Goal: Information Seeking & Learning: Learn about a topic

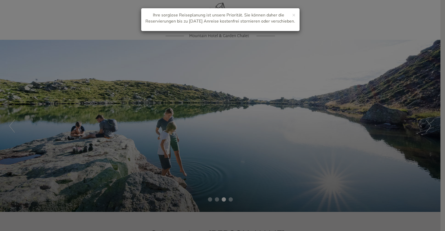
click at [184, 119] on div "× Ihre sorglose Reiseplanung ist unsere Priorität. Sie können daher die Reservi…" at bounding box center [222, 115] width 445 height 231
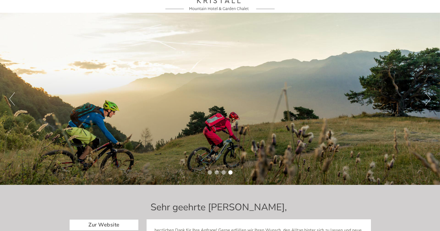
scroll to position [216, 0]
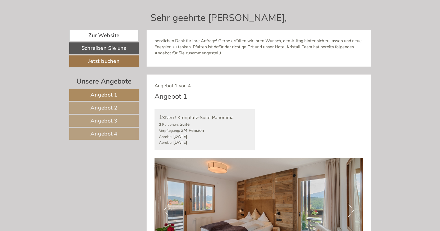
click at [110, 108] on span "Angebot 2" at bounding box center [104, 107] width 27 height 7
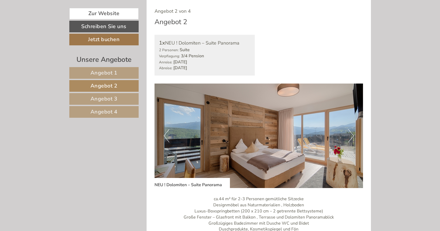
click at [115, 97] on span "Angebot 3" at bounding box center [104, 98] width 27 height 7
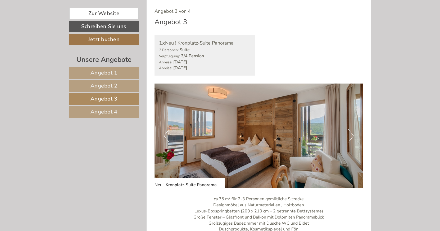
scroll to position [399, 0]
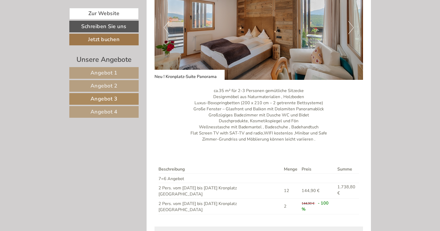
click at [109, 83] on span "Angebot 2" at bounding box center [104, 85] width 27 height 7
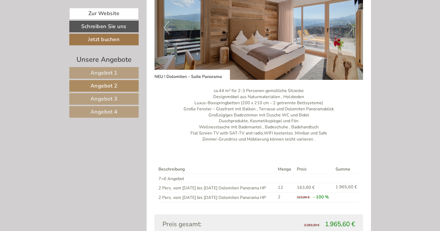
scroll to position [290, 0]
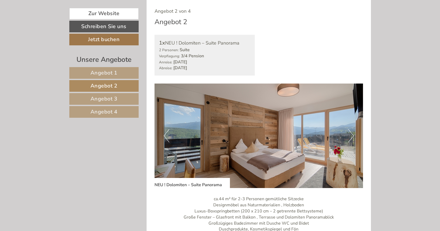
click at [111, 75] on span "Angebot 1" at bounding box center [104, 72] width 27 height 7
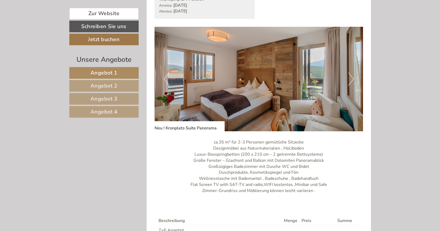
scroll to position [426, 0]
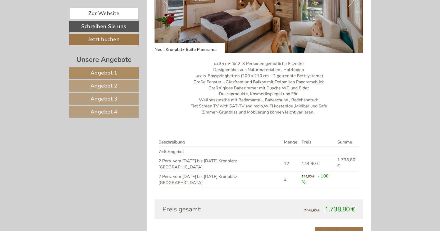
click at [233, 127] on div "Beschreibung Menge Preis Summe 7=6 Angebot 2 Pers. vom [DATE] bis [DATE] Kronpl…" at bounding box center [259, 162] width 209 height 73
click at [250, 119] on div "ca.35 m² für 2-3 Personen gemütliche Sitzecke Designmöbel aus Naturmaterialien …" at bounding box center [259, 89] width 209 height 73
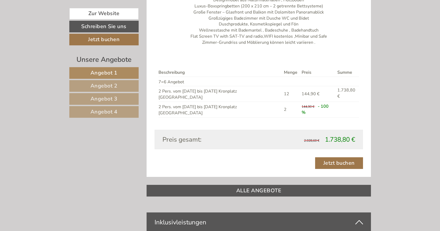
scroll to position [507, 0]
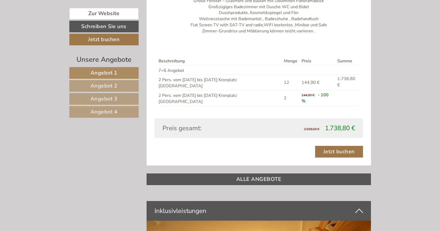
click at [124, 90] on link "Angebot 2" at bounding box center [103, 86] width 69 height 12
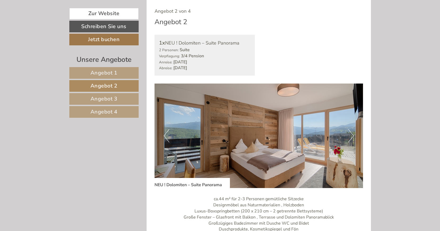
scroll to position [426, 0]
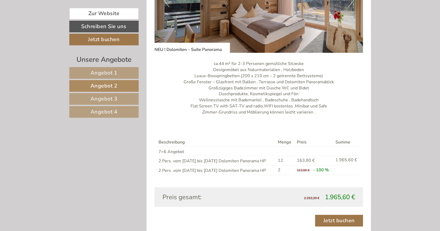
click at [123, 100] on link "Angebot 3" at bounding box center [103, 99] width 69 height 12
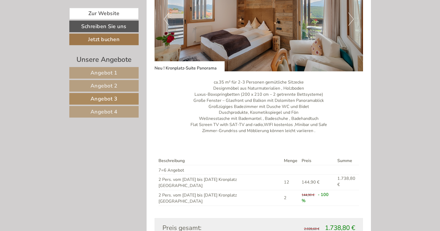
scroll to position [453, 0]
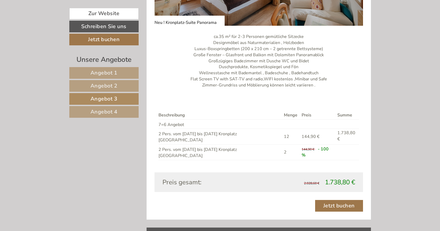
click at [102, 111] on span "Angebot 4" at bounding box center [104, 111] width 27 height 7
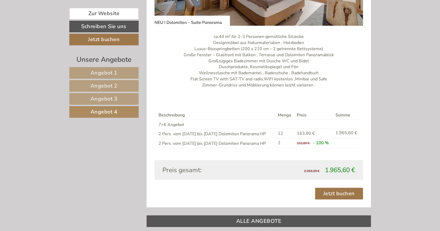
click at [102, 83] on span "Angebot 2" at bounding box center [104, 85] width 27 height 7
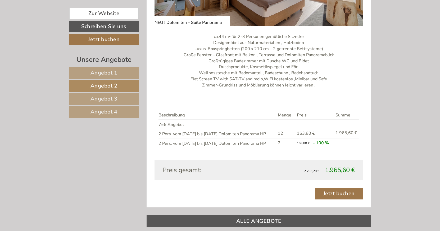
click at [107, 75] on span "Angebot 1" at bounding box center [104, 72] width 27 height 7
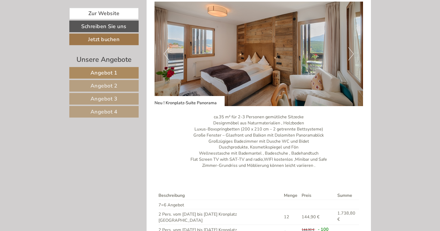
scroll to position [426, 0]
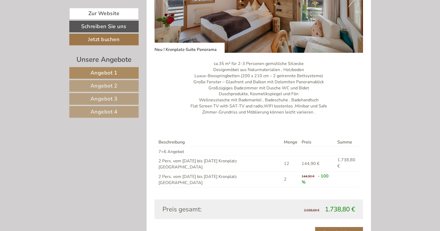
click at [111, 85] on span "Angebot 2" at bounding box center [104, 85] width 27 height 7
